Goal: Transaction & Acquisition: Purchase product/service

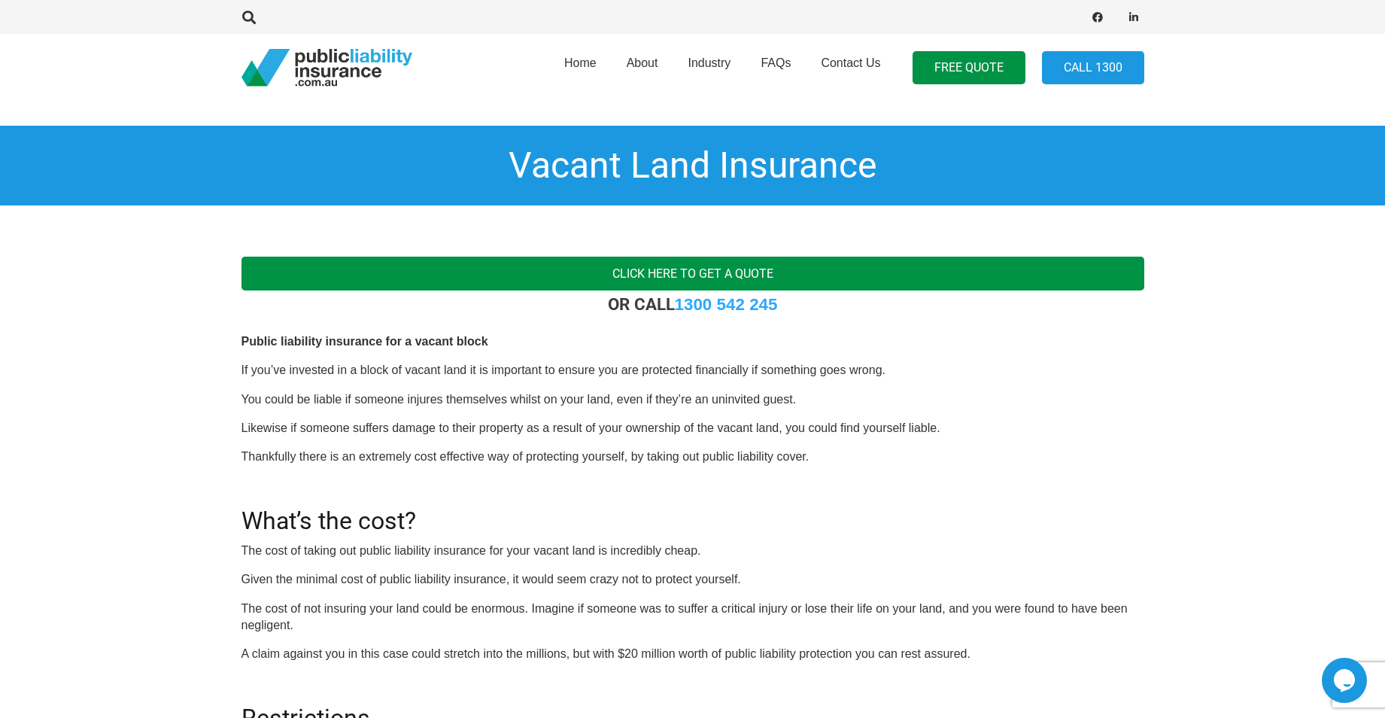
click at [806, 269] on link "Click here to get a quote" at bounding box center [692, 273] width 903 height 34
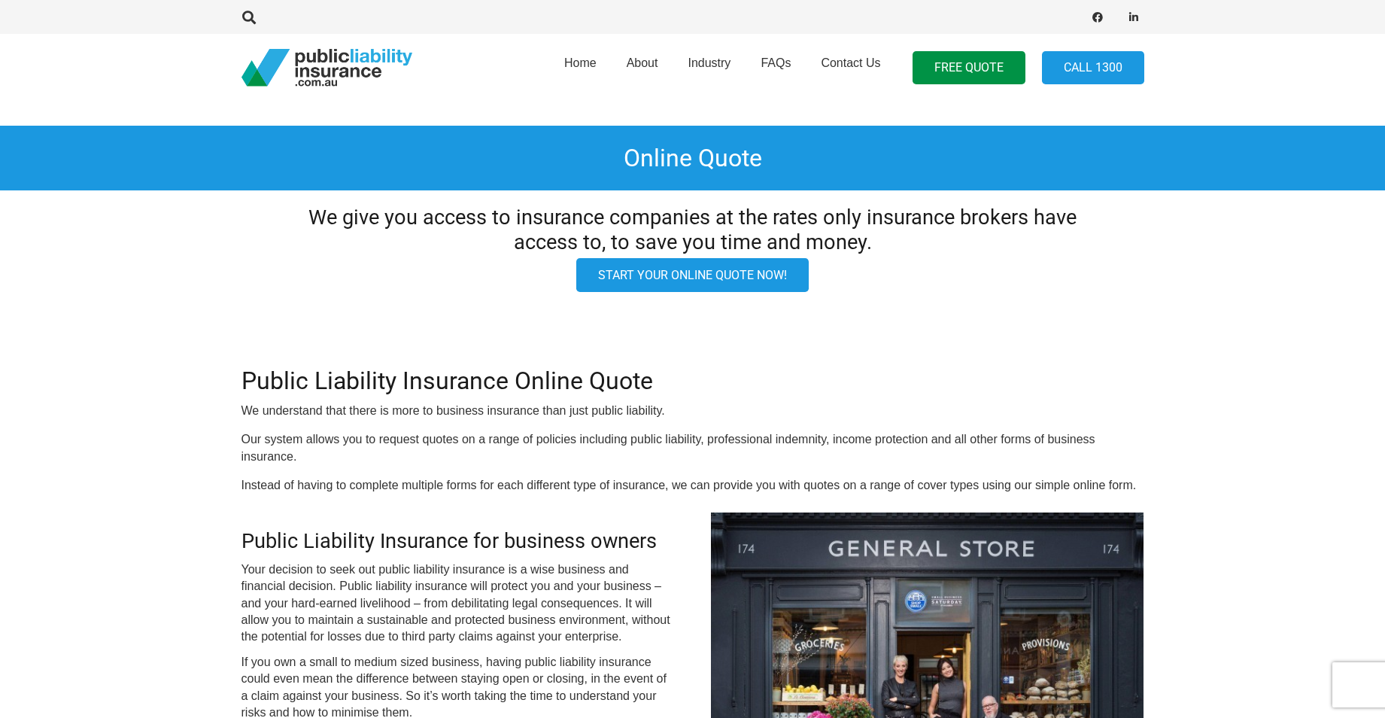
click at [693, 273] on link "Start your online quote now!" at bounding box center [692, 275] width 232 height 34
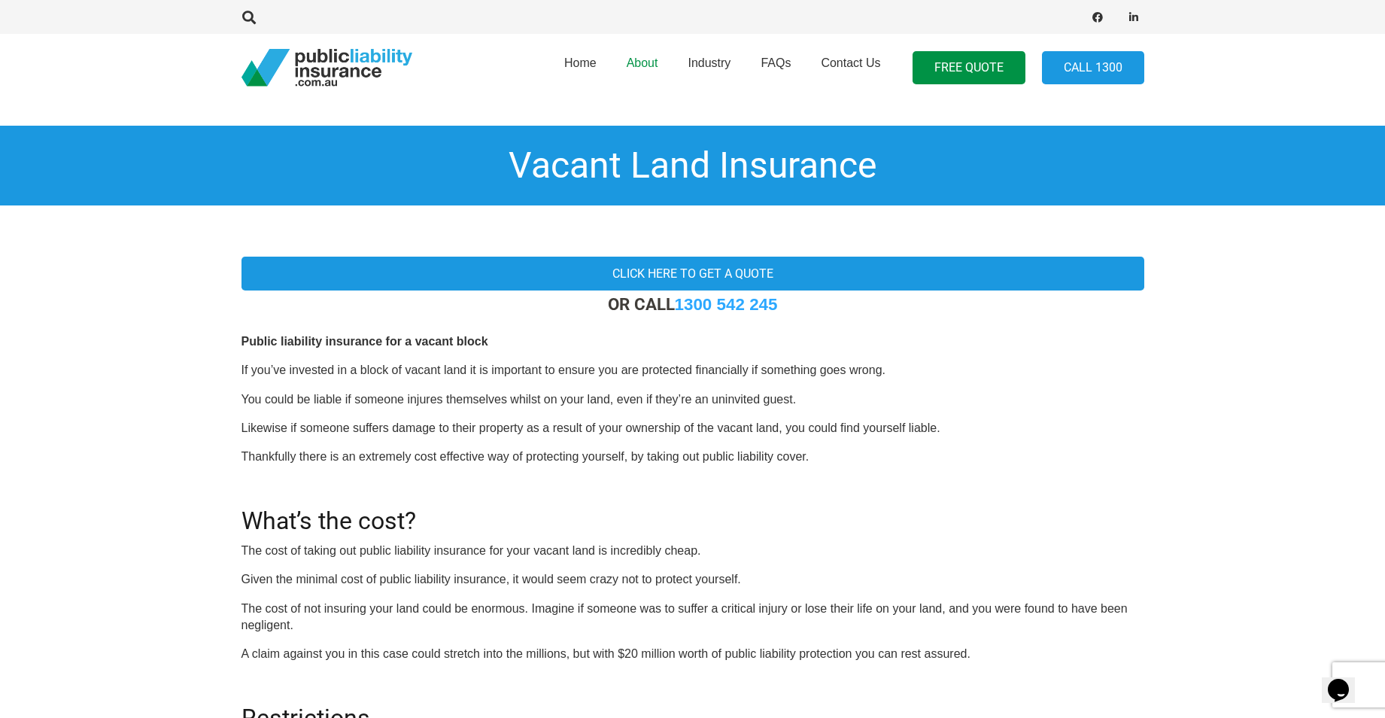
click at [642, 66] on span "About" at bounding box center [643, 62] width 32 height 13
